Goal: Task Accomplishment & Management: Use online tool/utility

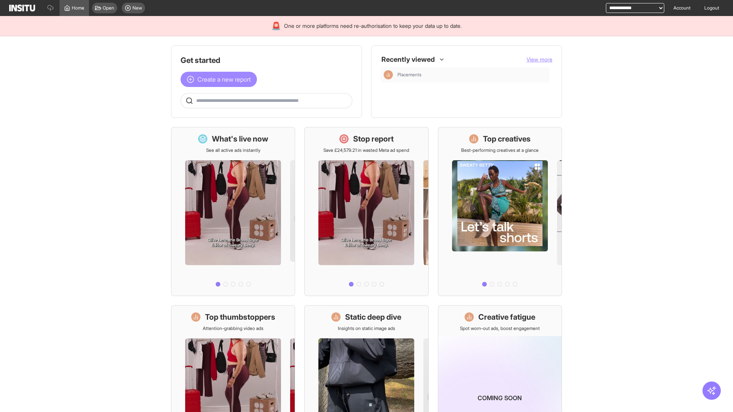
click at [221, 79] on span "Create a new report" at bounding box center [223, 79] width 53 height 9
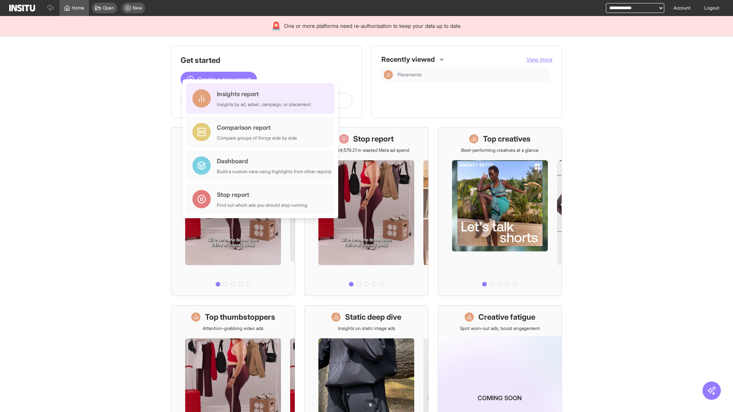
click at [262, 99] on div "Insights report Insights by ad, adset, campaign, or placement" at bounding box center [264, 98] width 94 height 18
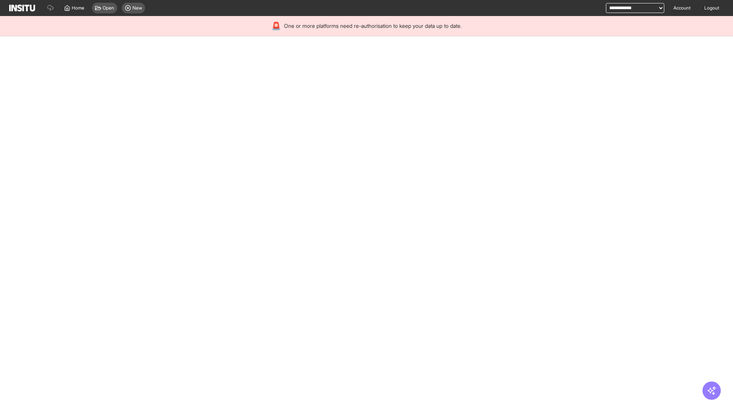
select select "**"
